Goal: Transaction & Acquisition: Download file/media

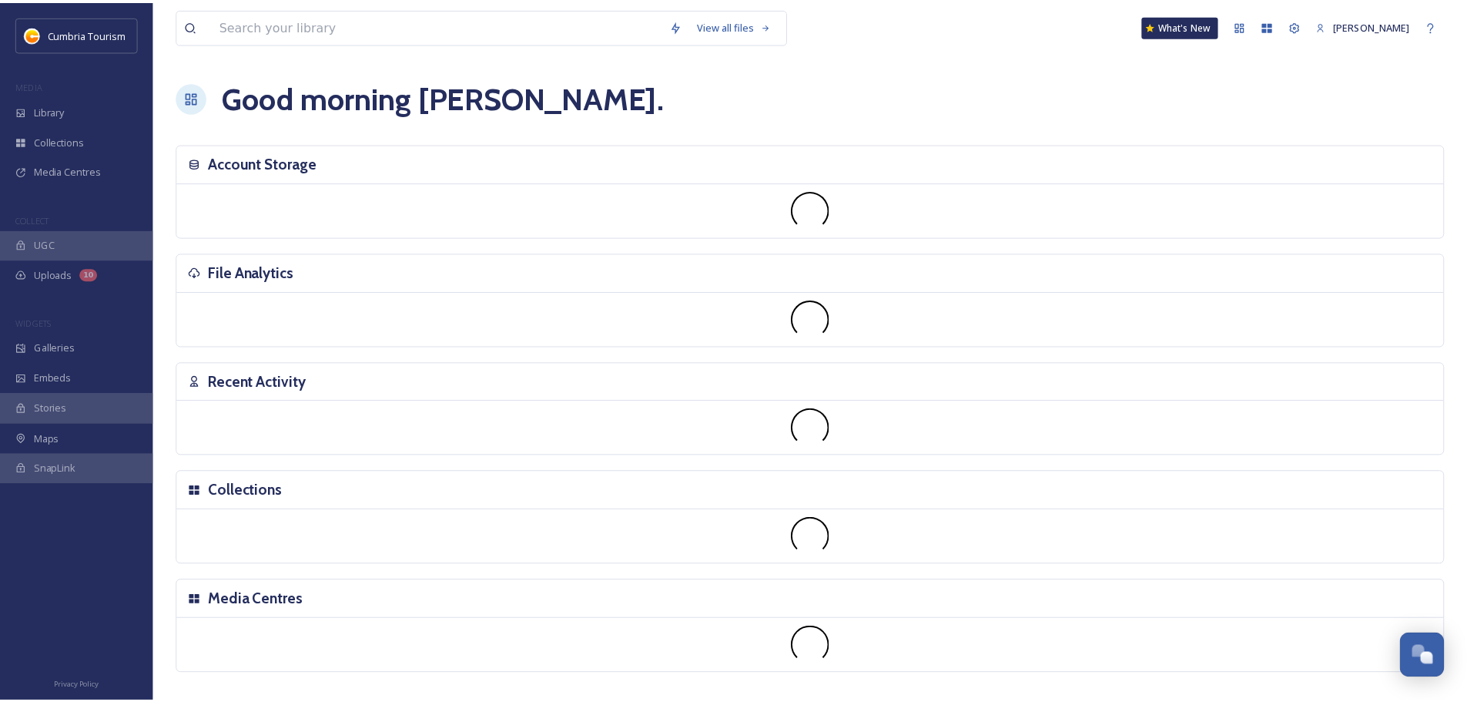
scroll to position [6038, 0]
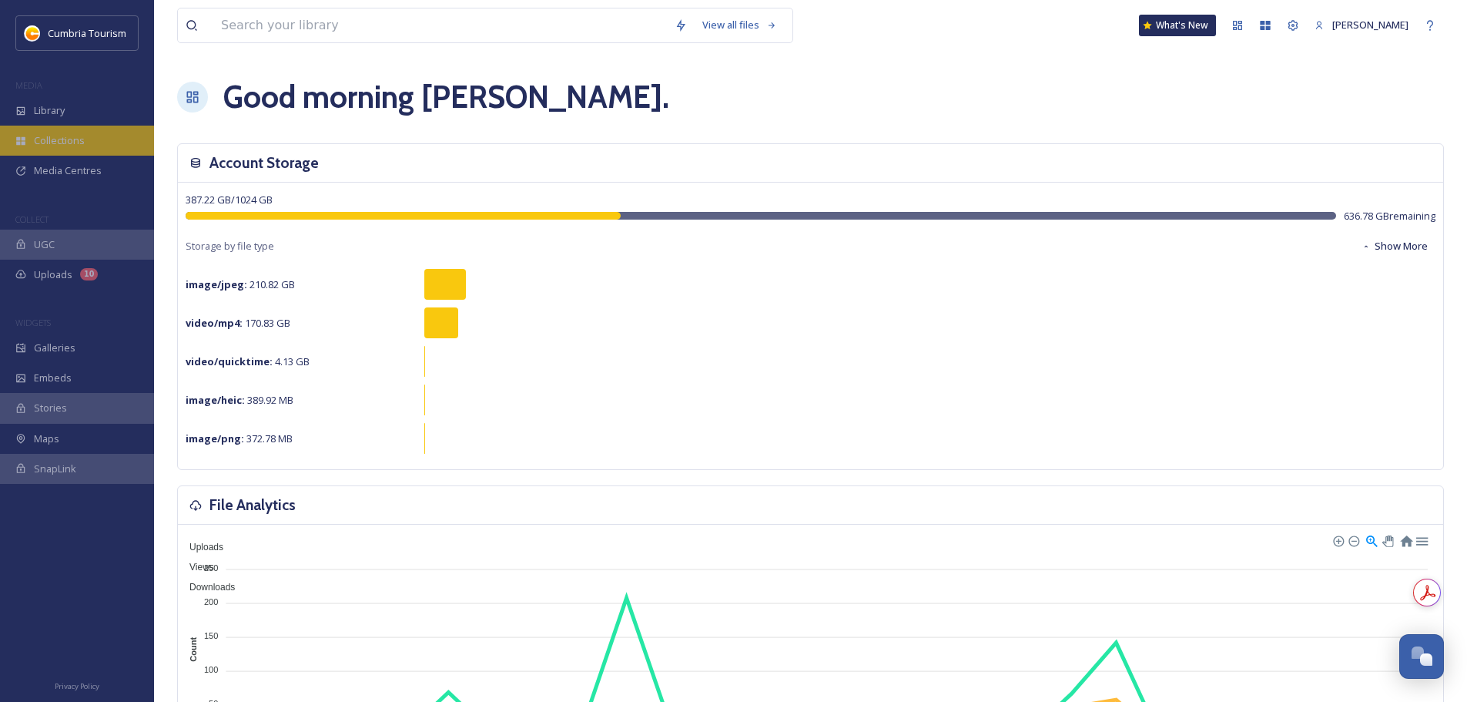
click at [72, 132] on div "Collections" at bounding box center [77, 141] width 154 height 30
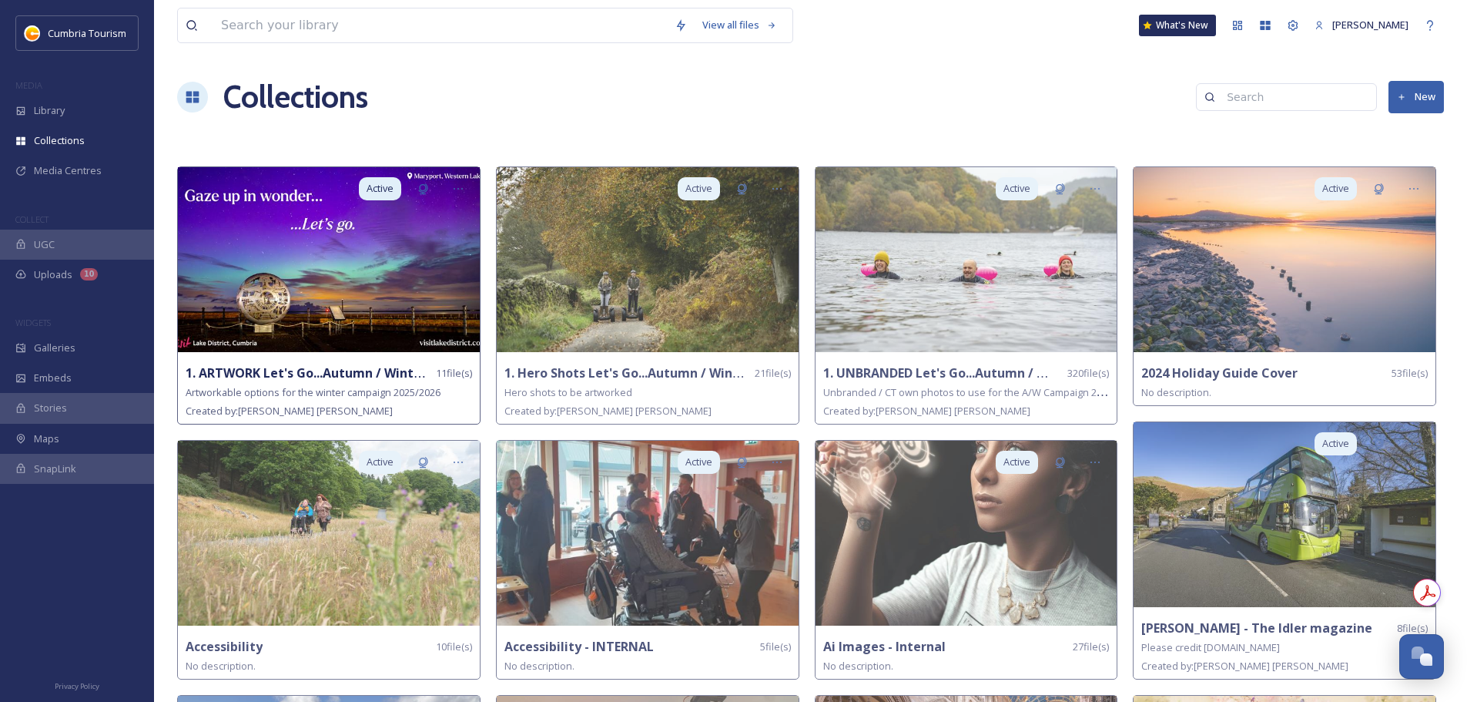
click at [373, 369] on strong "1. ARTWORK Let's Go...Autumn / Winter 2025/26" at bounding box center [331, 372] width 291 height 17
click at [343, 367] on strong "1. ARTWORK Let's Go...Autumn / Winter 2025/26" at bounding box center [331, 372] width 291 height 17
click at [346, 304] on img at bounding box center [329, 259] width 302 height 185
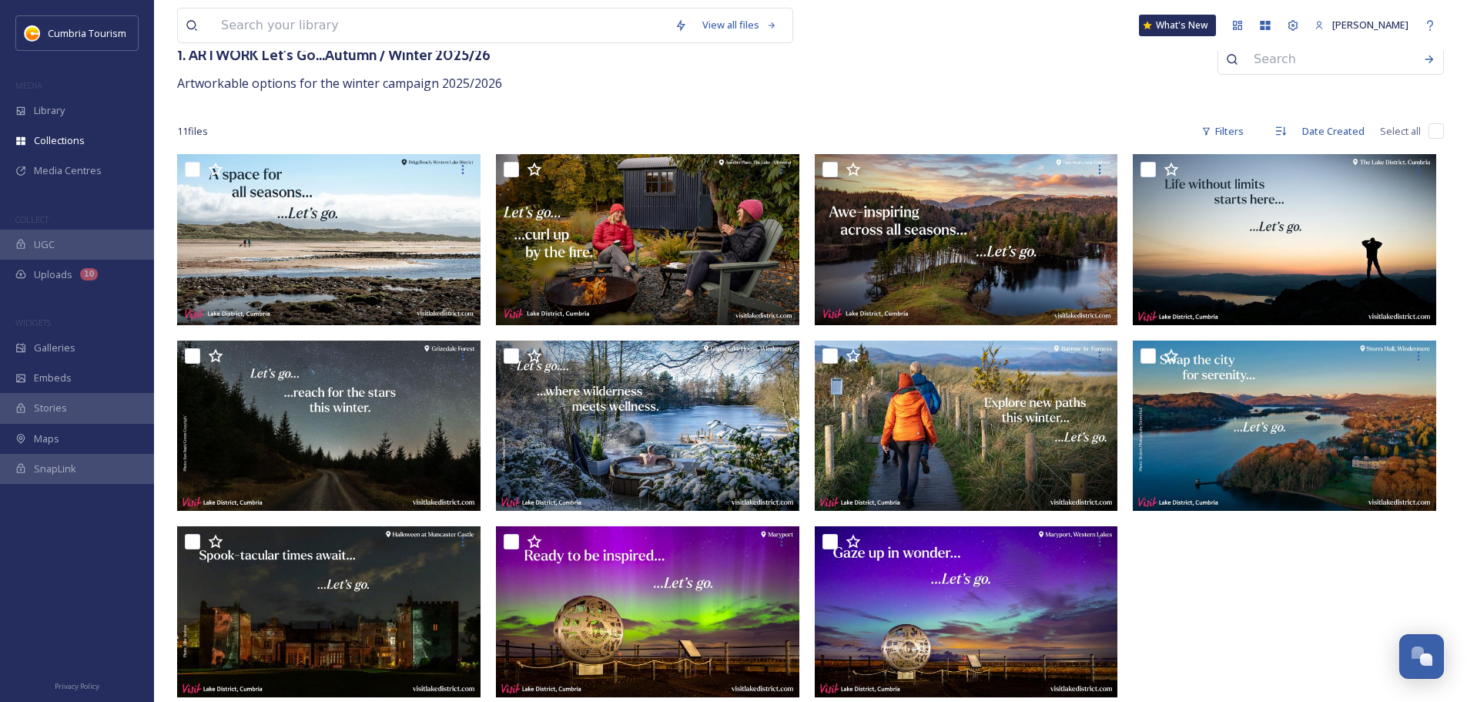
scroll to position [102, 0]
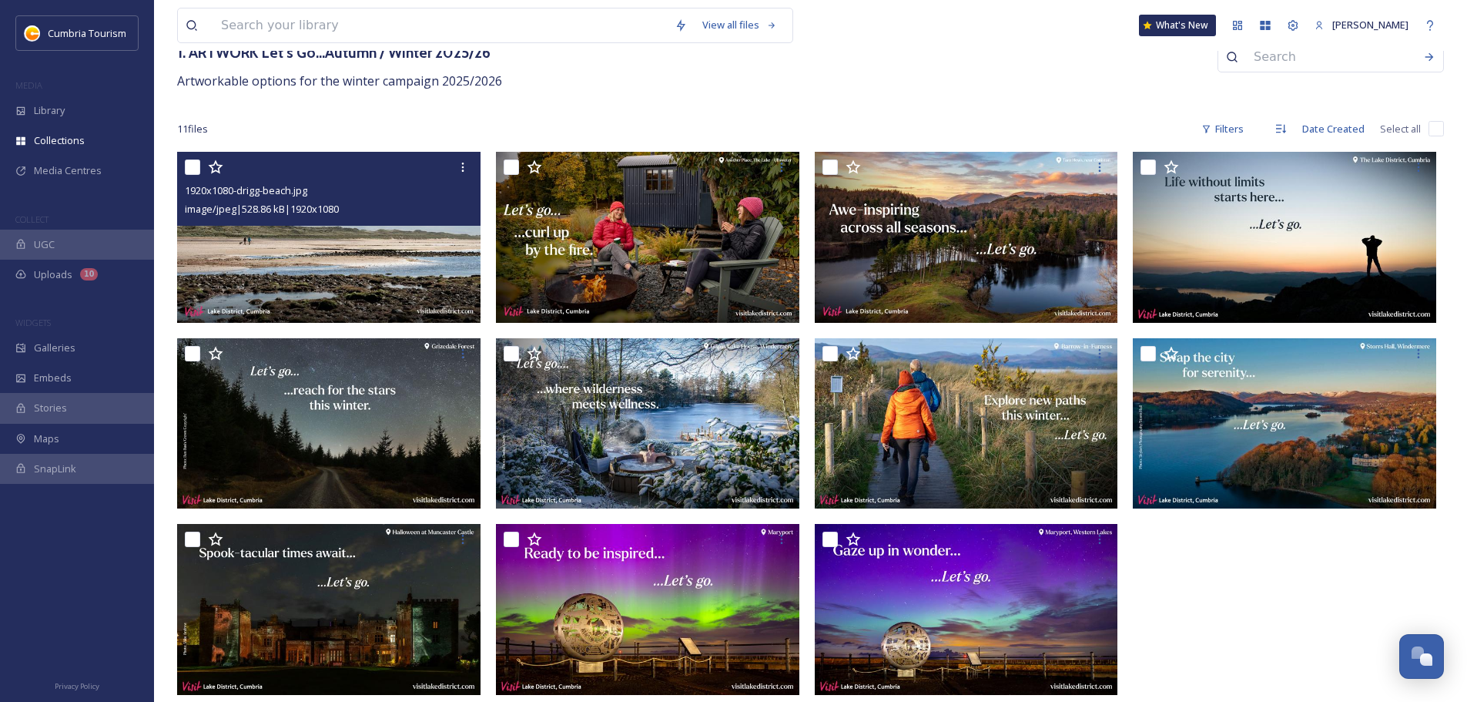
click at [301, 276] on img at bounding box center [328, 237] width 303 height 171
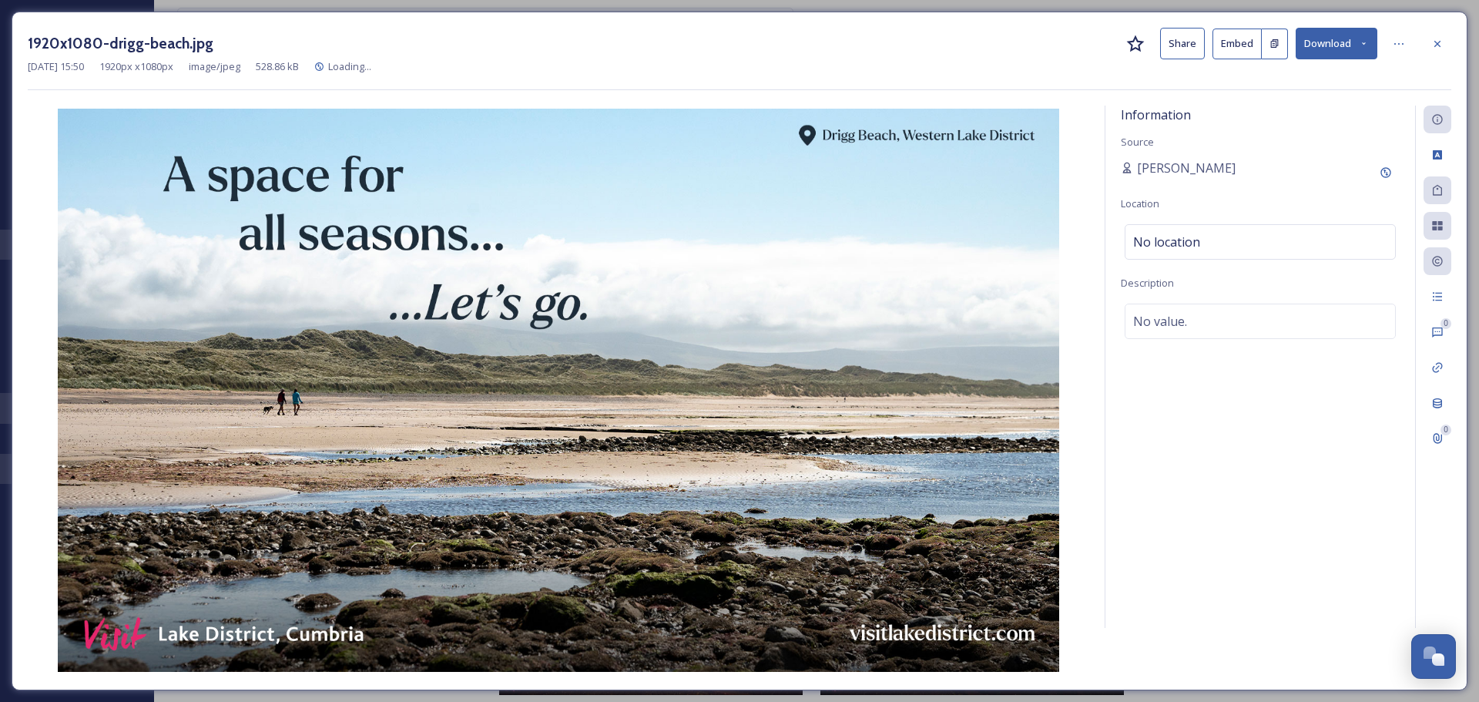
click at [1346, 42] on button "Download" at bounding box center [1336, 44] width 82 height 32
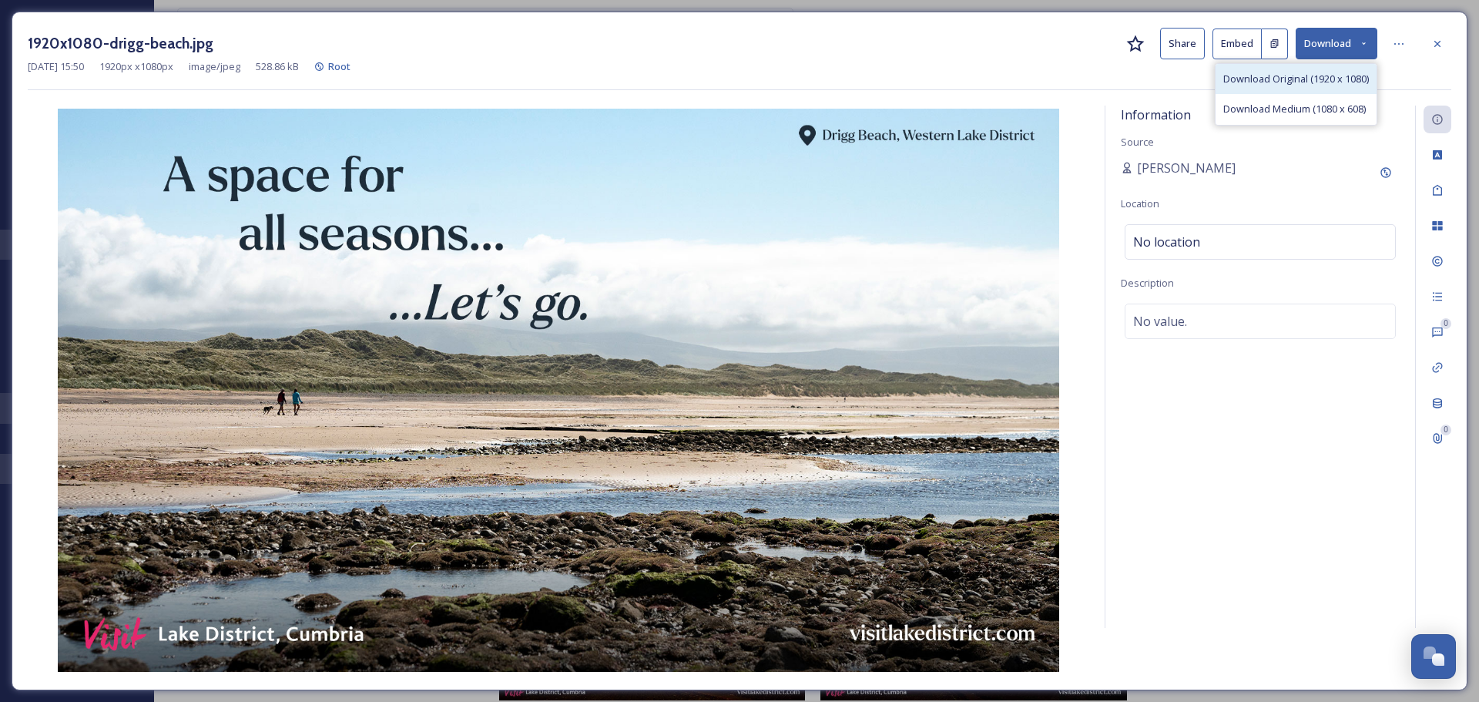
click at [1319, 85] on span "Download Original (1920 x 1080)" at bounding box center [1296, 79] width 146 height 15
click at [1438, 39] on icon at bounding box center [1437, 44] width 12 height 12
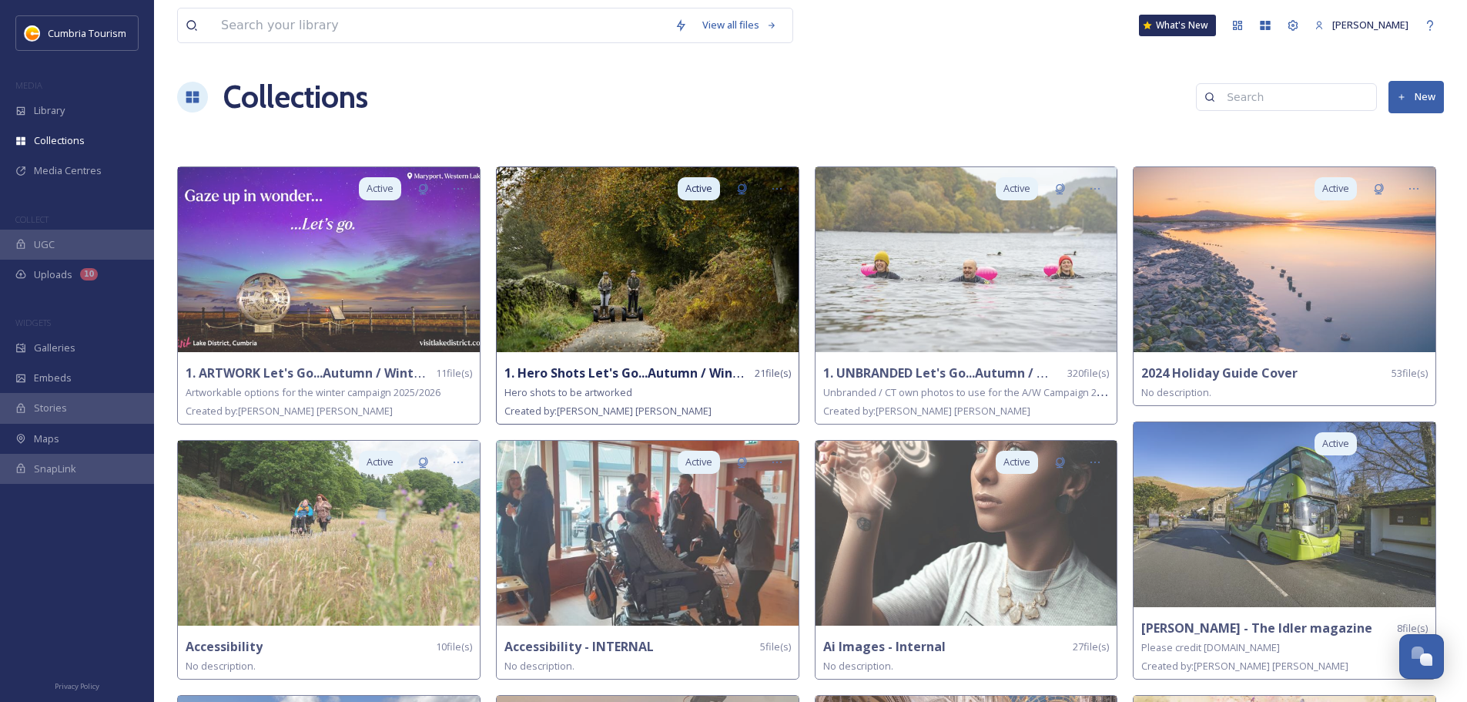
click at [655, 313] on img at bounding box center [648, 259] width 302 height 185
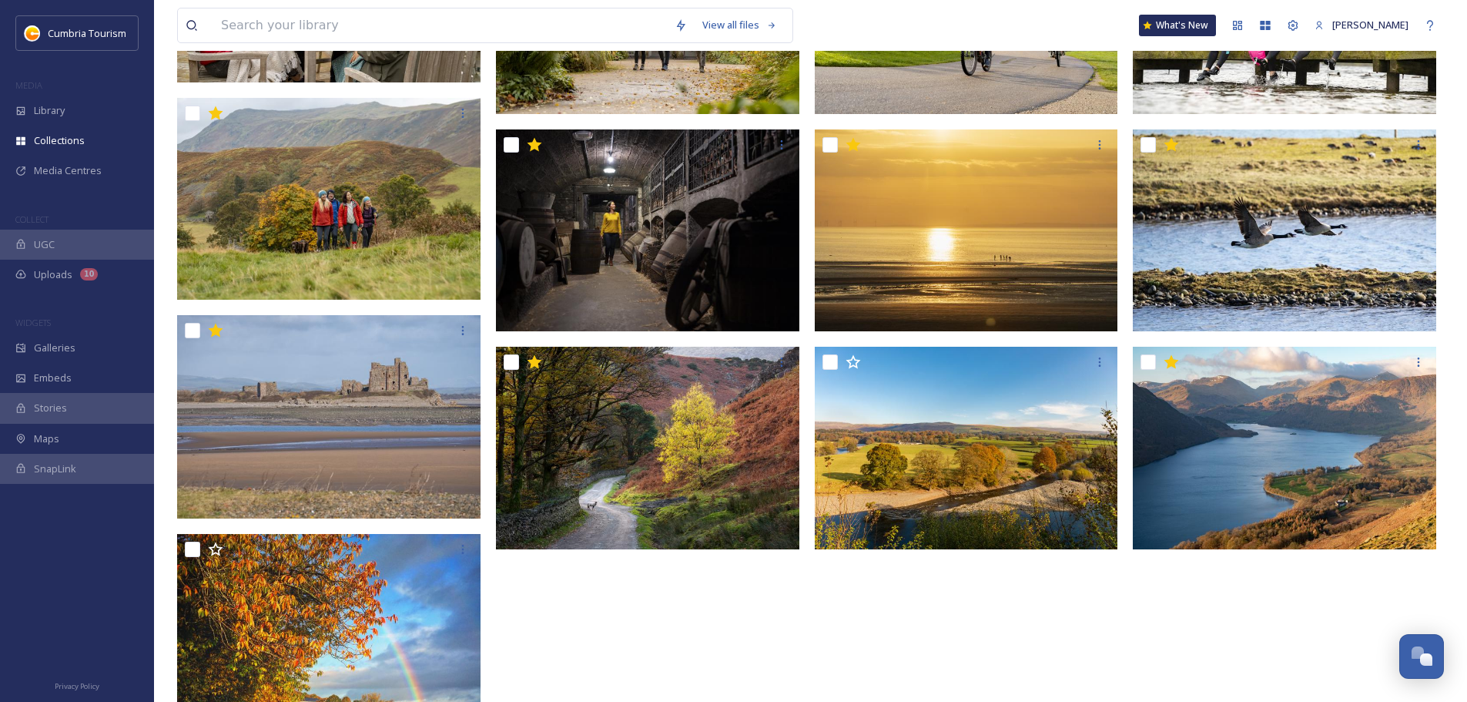
scroll to position [765, 0]
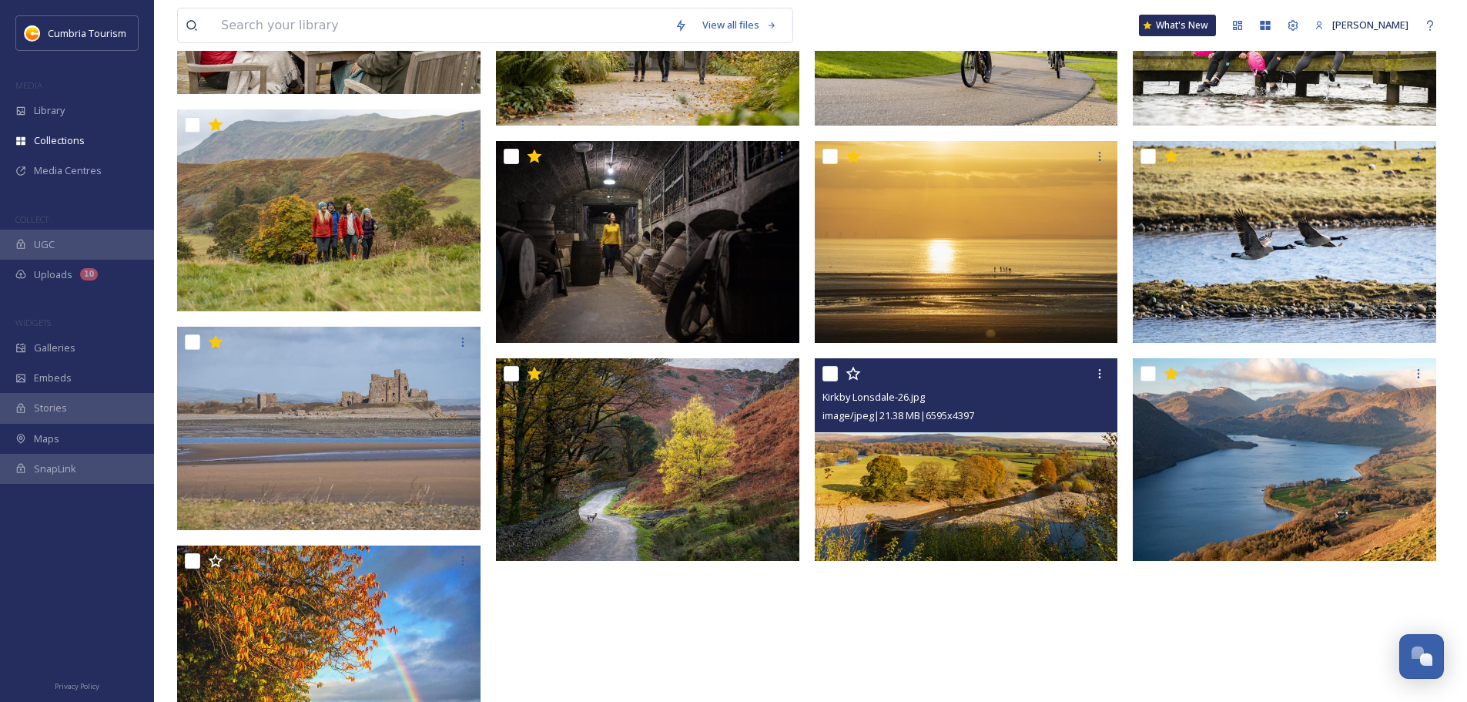
click at [1068, 496] on img at bounding box center [966, 459] width 303 height 203
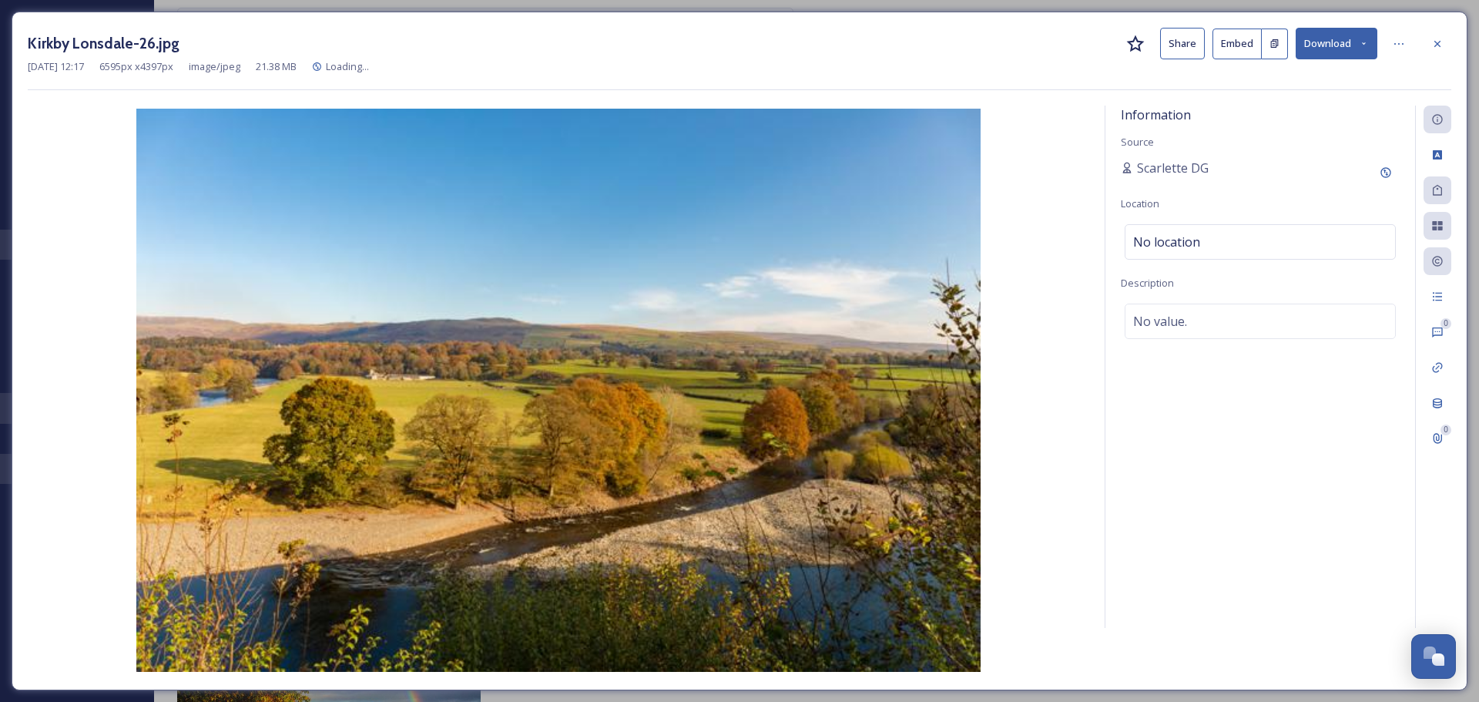
click at [1361, 49] on button "Download" at bounding box center [1336, 44] width 82 height 32
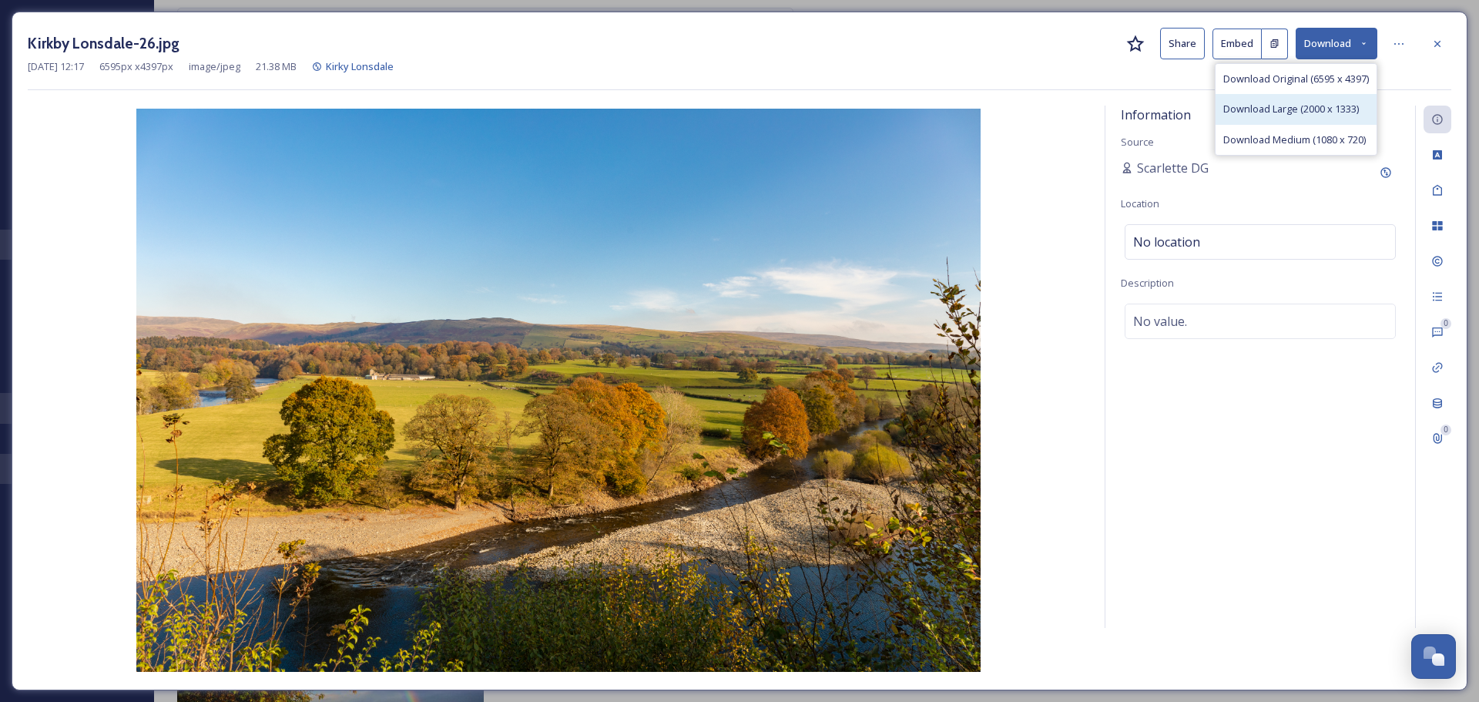
click at [1325, 106] on span "Download Large (2000 x 1333)" at bounding box center [1291, 109] width 136 height 15
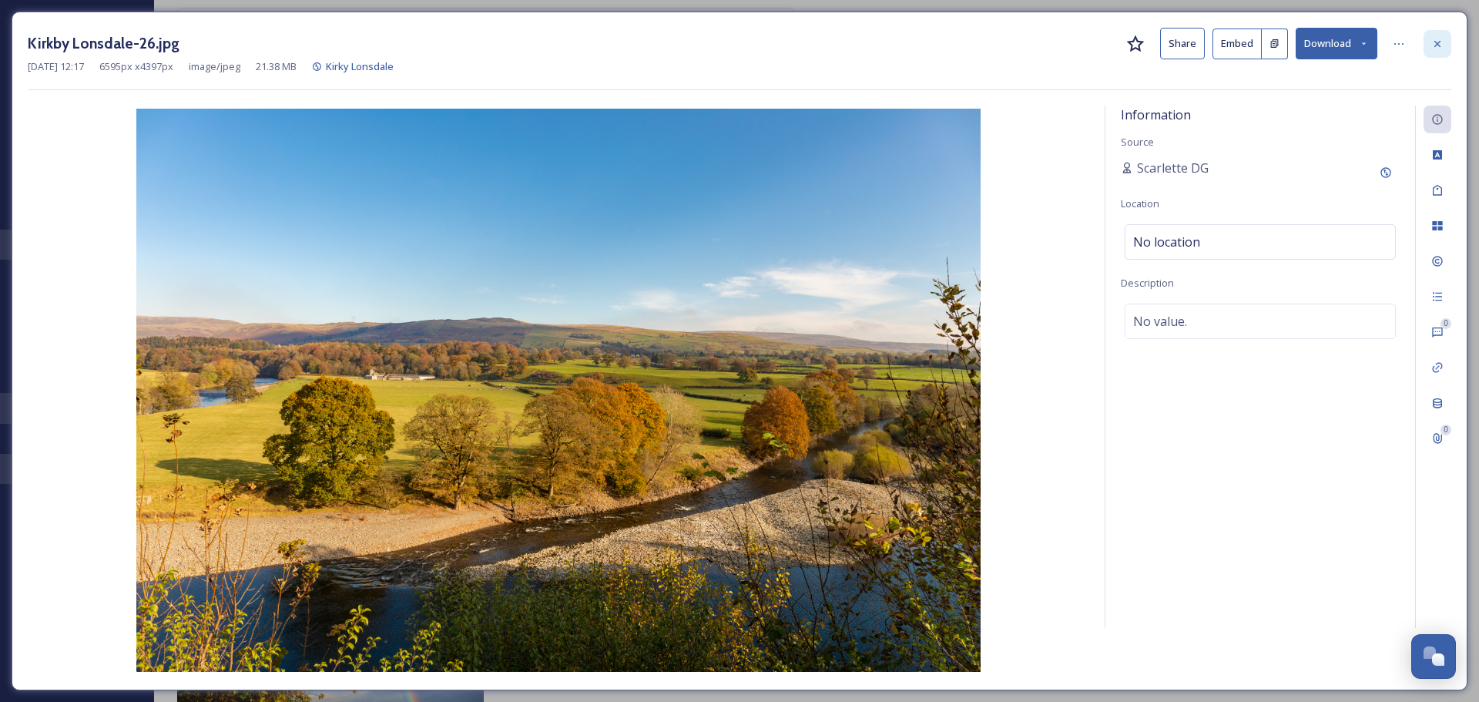
click at [1435, 48] on icon at bounding box center [1437, 44] width 12 height 12
